Goal: Communication & Community: Answer question/provide support

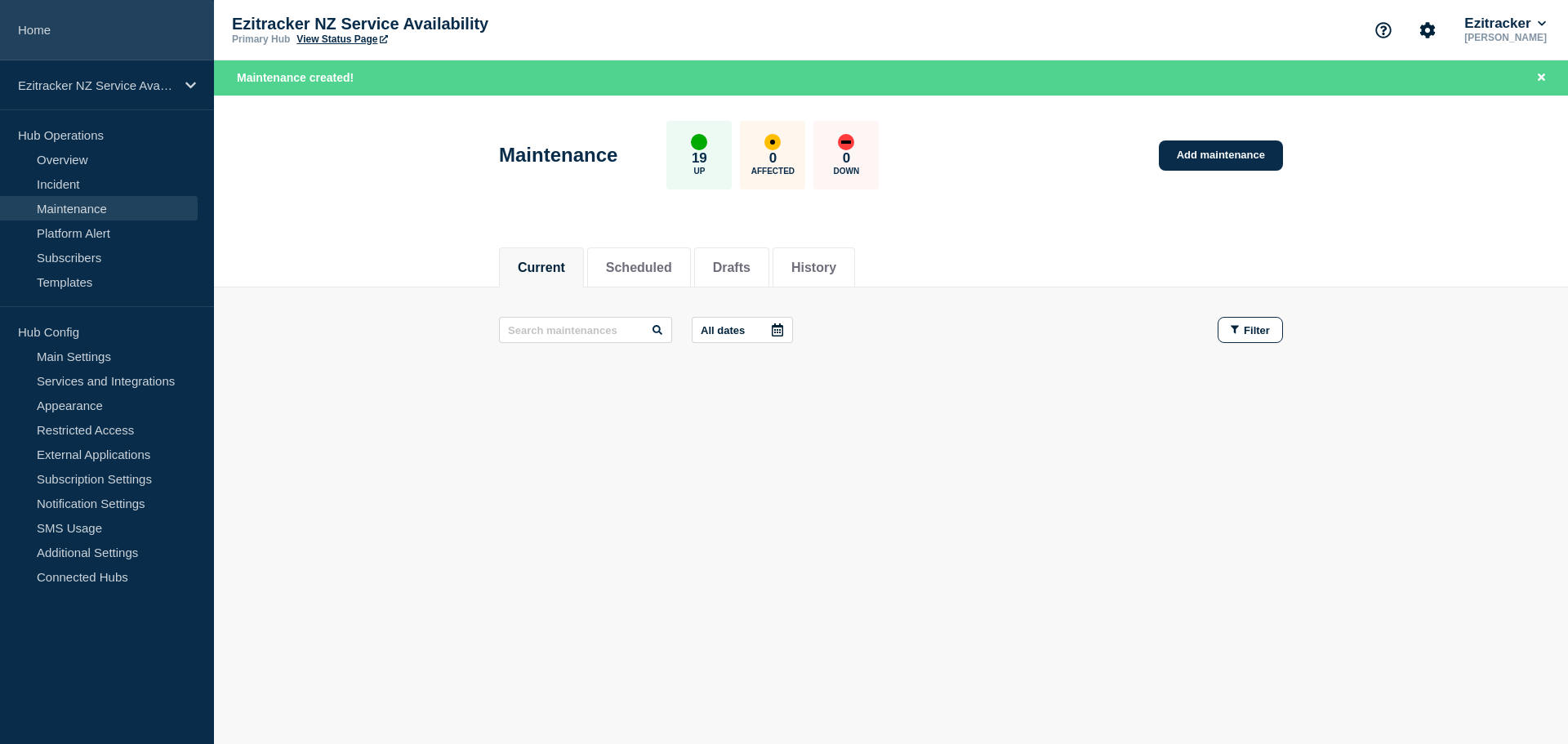
click at [46, 31] on link "Home" at bounding box center [107, 30] width 214 height 61
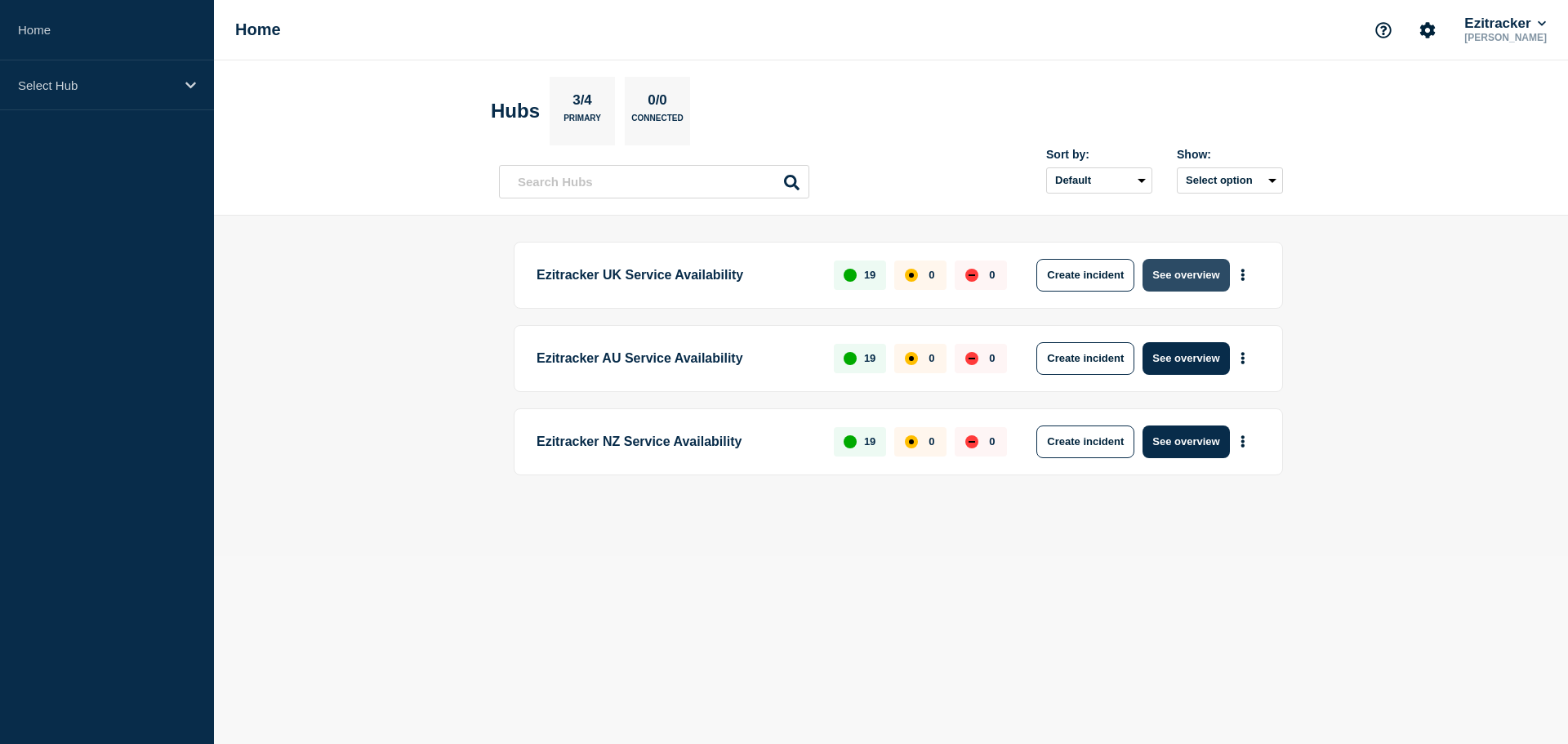
click at [1197, 265] on button "See overview" at bounding box center [1186, 275] width 87 height 33
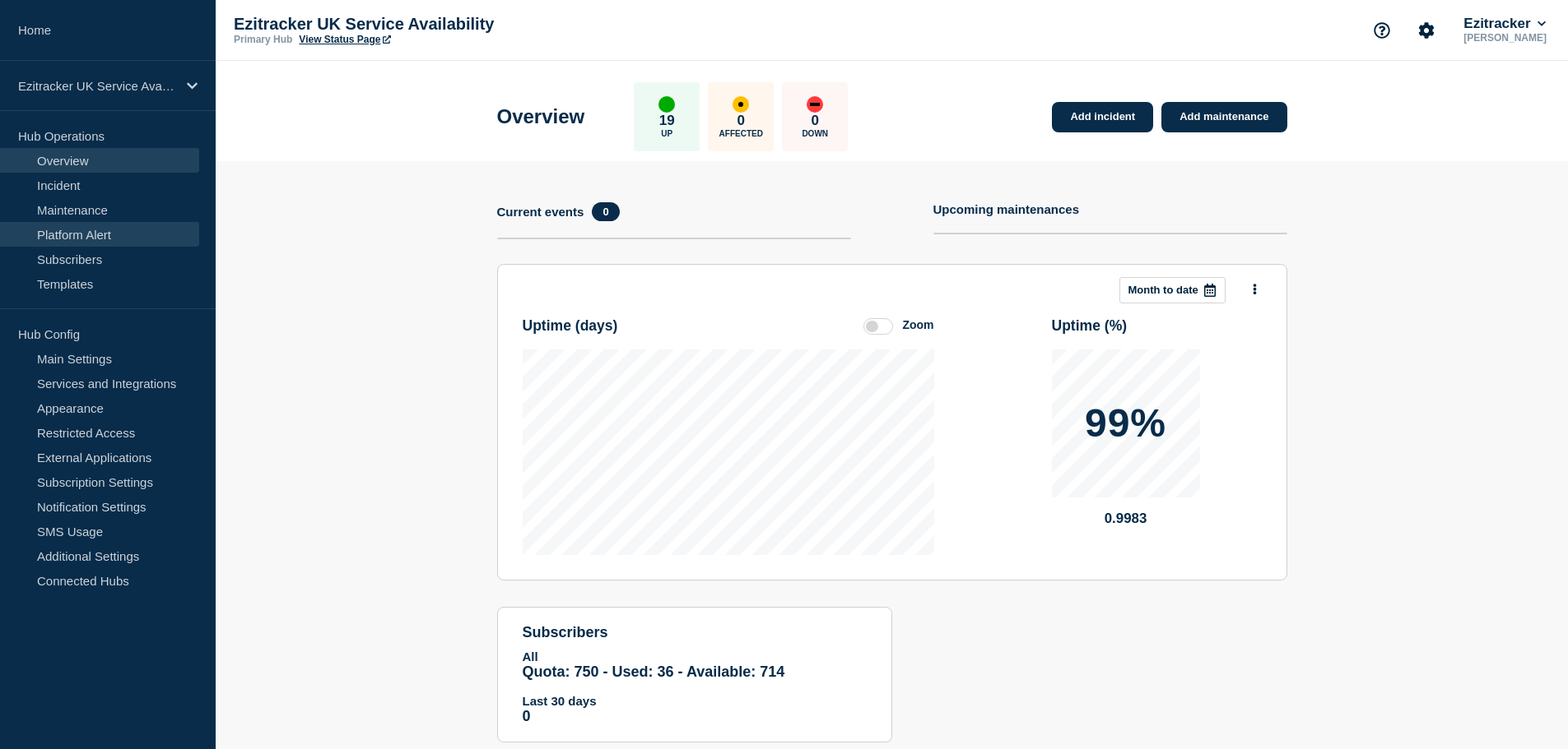
click at [102, 236] on link "Platform Alert" at bounding box center [99, 234] width 199 height 25
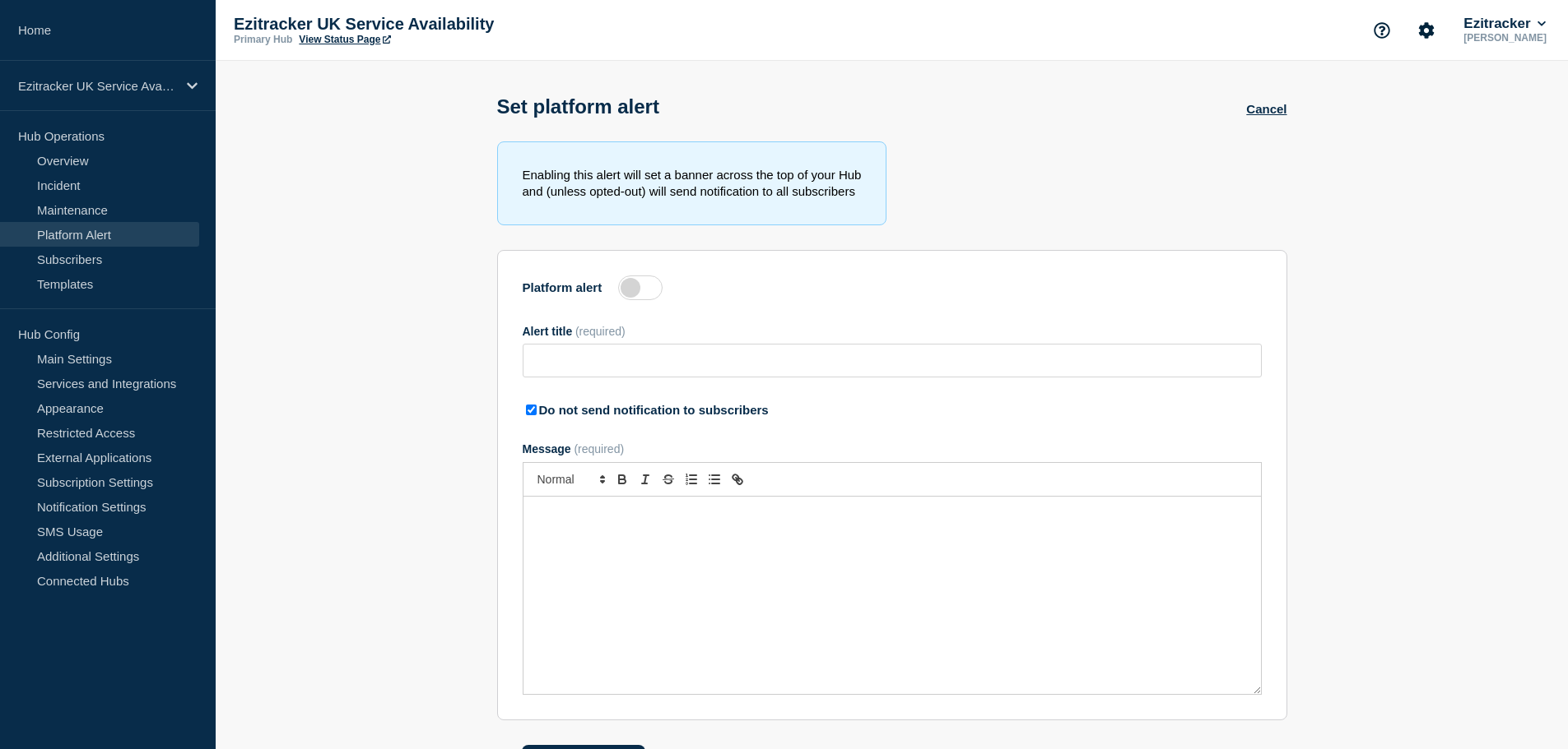
type input "Ezitracker Maintenance has completed"
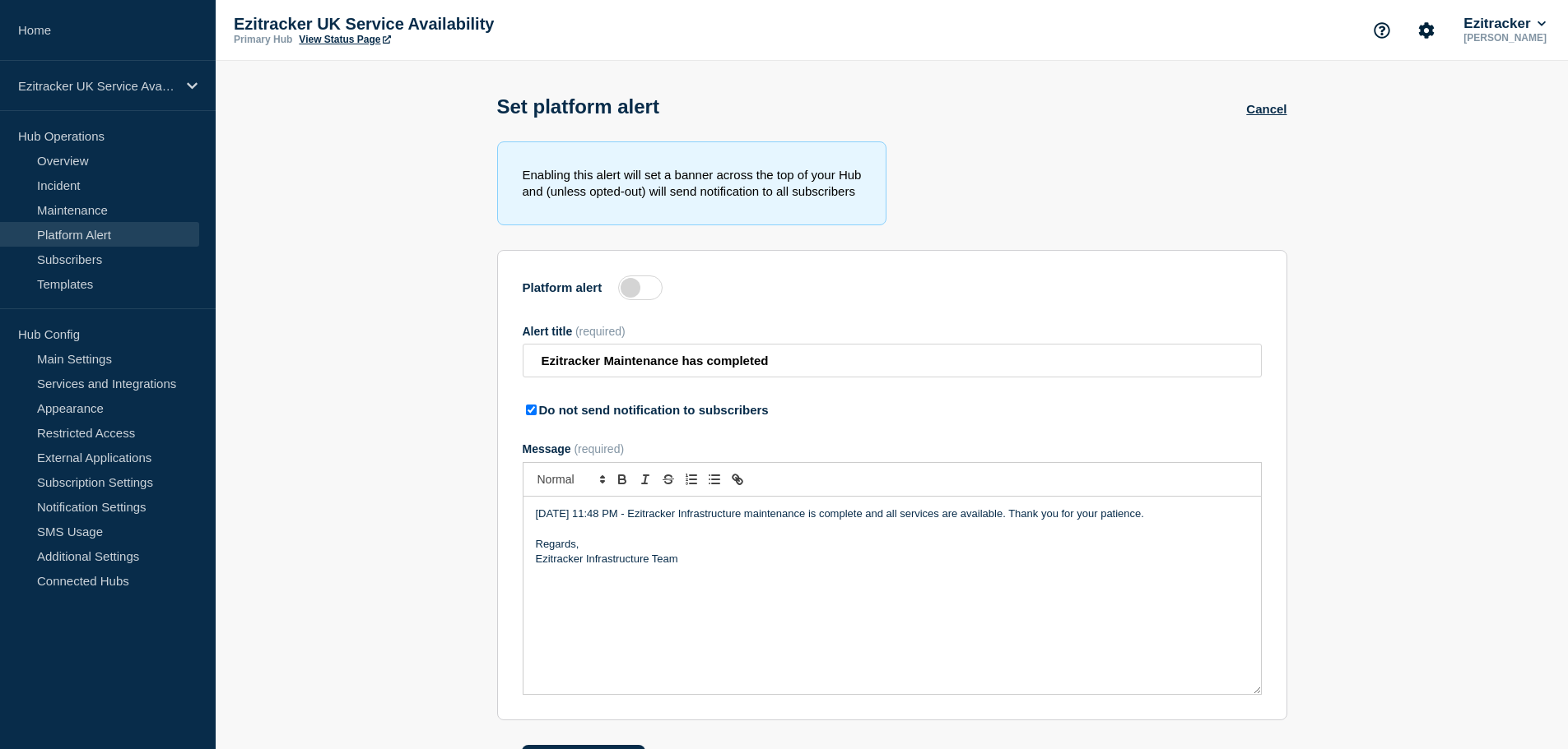
click at [634, 292] on label at bounding box center [640, 287] width 45 height 25
click at [0, 0] on input "Platform alert" at bounding box center [0, 0] width 0 height 0
click at [526, 416] on input "Do not send notification to subscribers" at bounding box center [531, 410] width 11 height 11
checkbox input "false"
click at [571, 516] on p "[DATE] 11:48 PM - Ezitracker Infrastructure maintenance is complete and all ser…" at bounding box center [892, 514] width 713 height 15
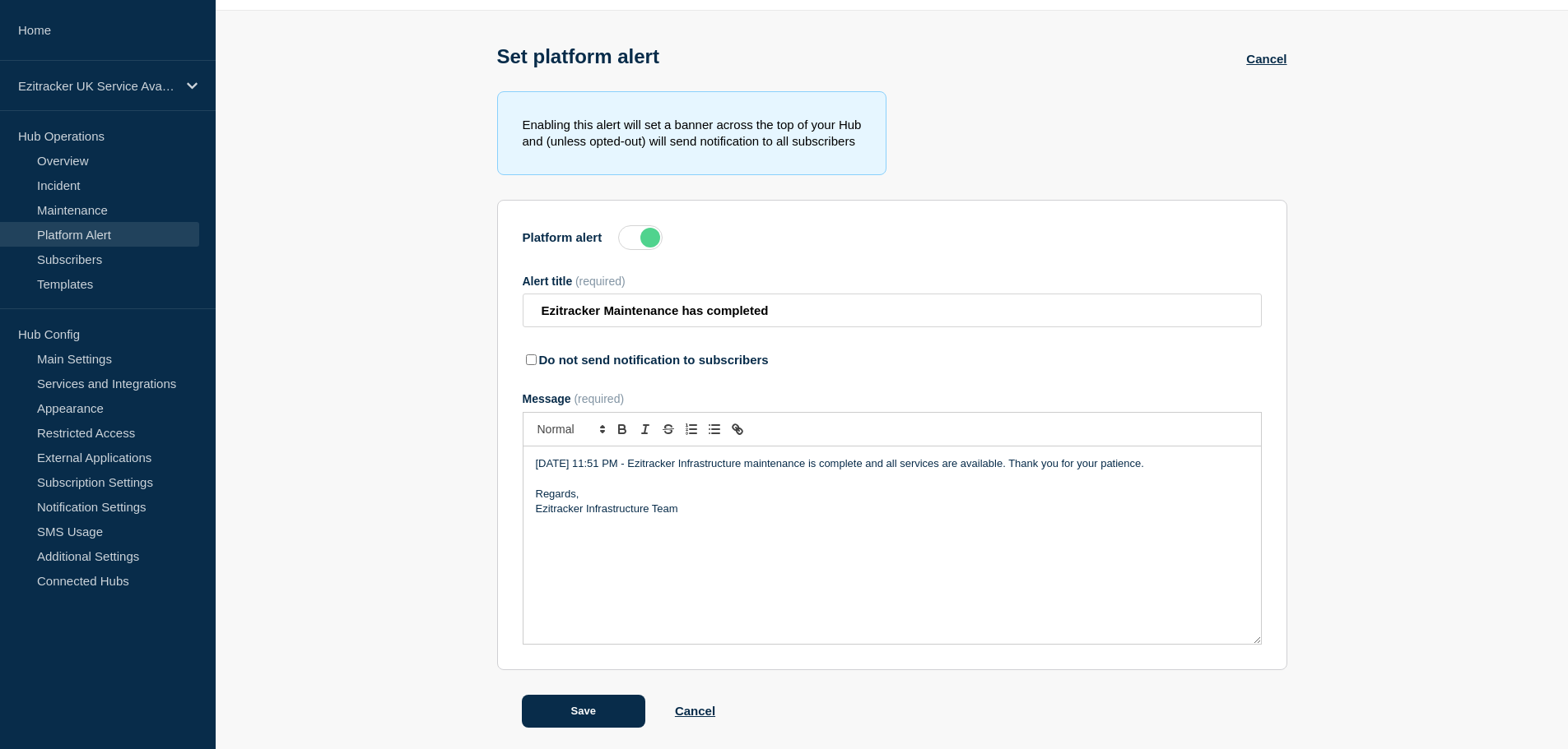
scroll to position [57, 0]
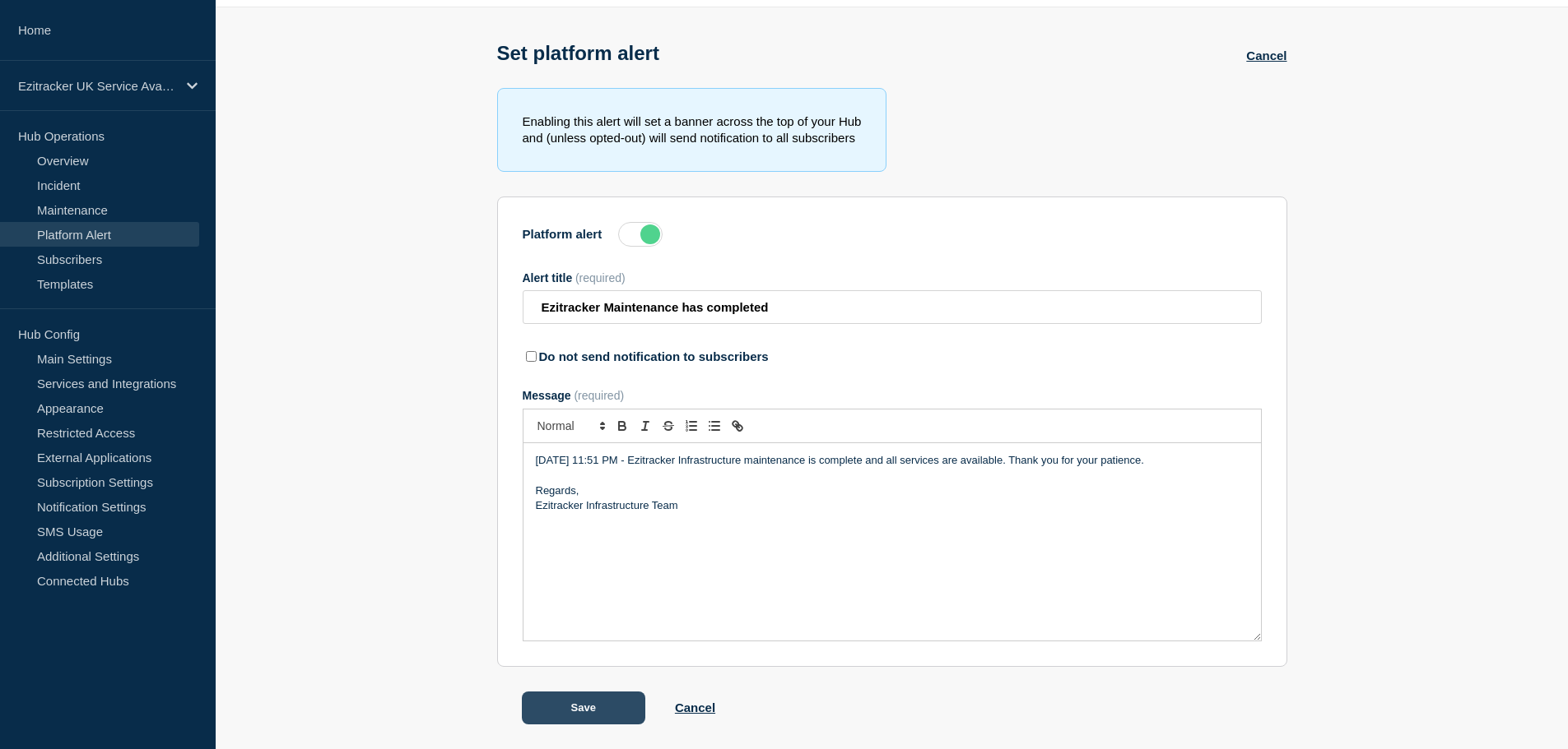
click at [593, 703] on button "Save" at bounding box center [583, 708] width 123 height 33
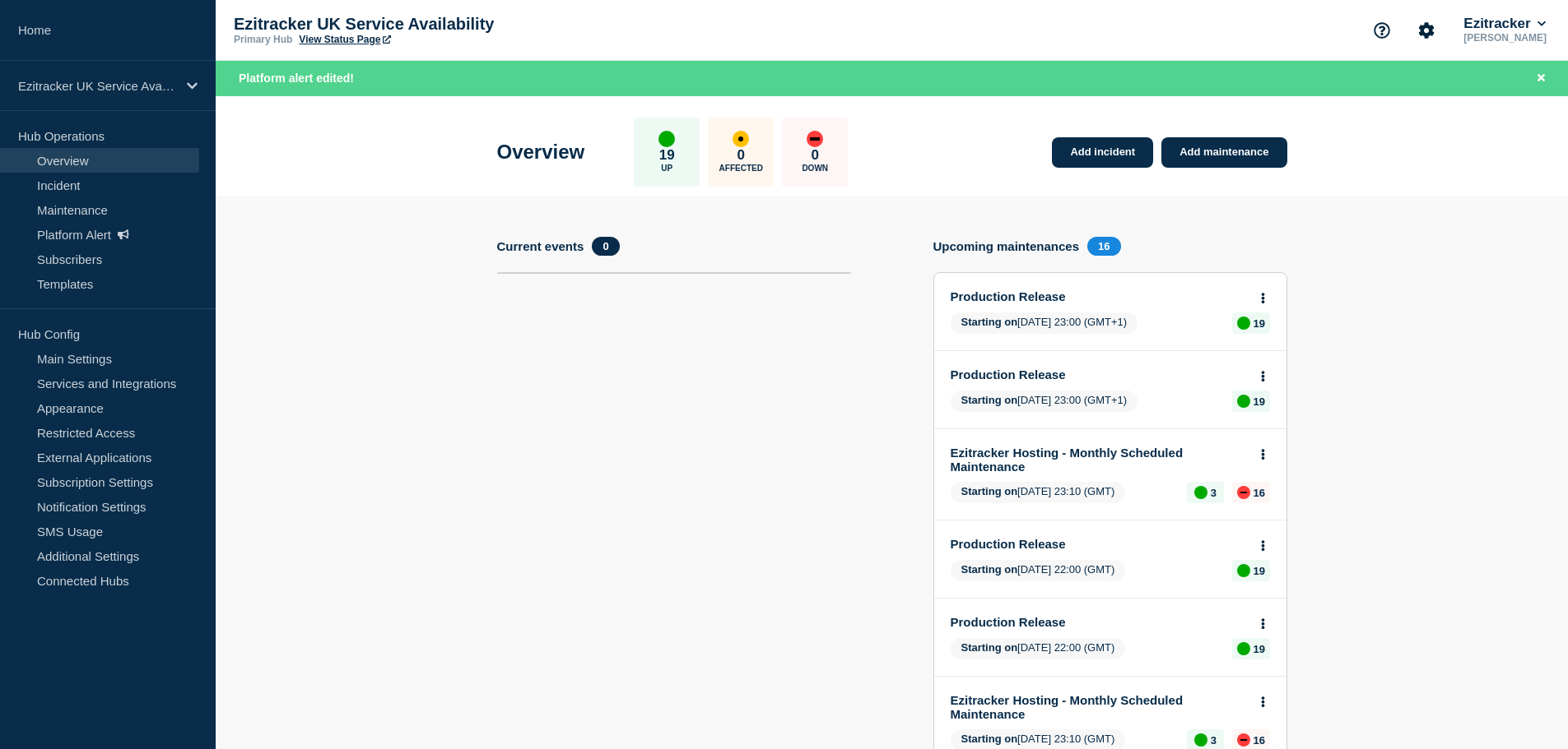
click at [72, 238] on link "Platform Alert" at bounding box center [99, 234] width 199 height 25
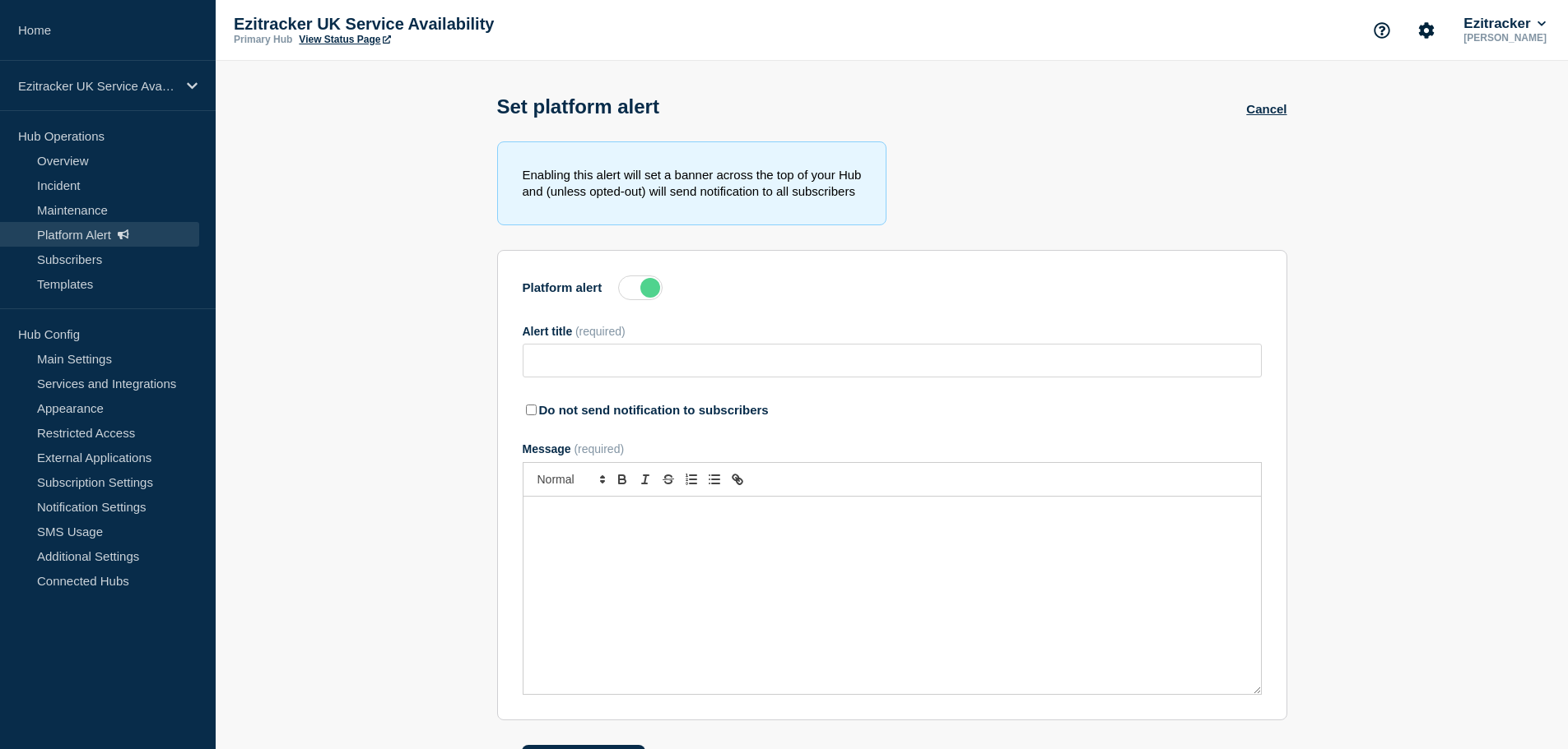
type input "Ezitracker Maintenance has completed"
